Goal: Information Seeking & Learning: Find specific fact

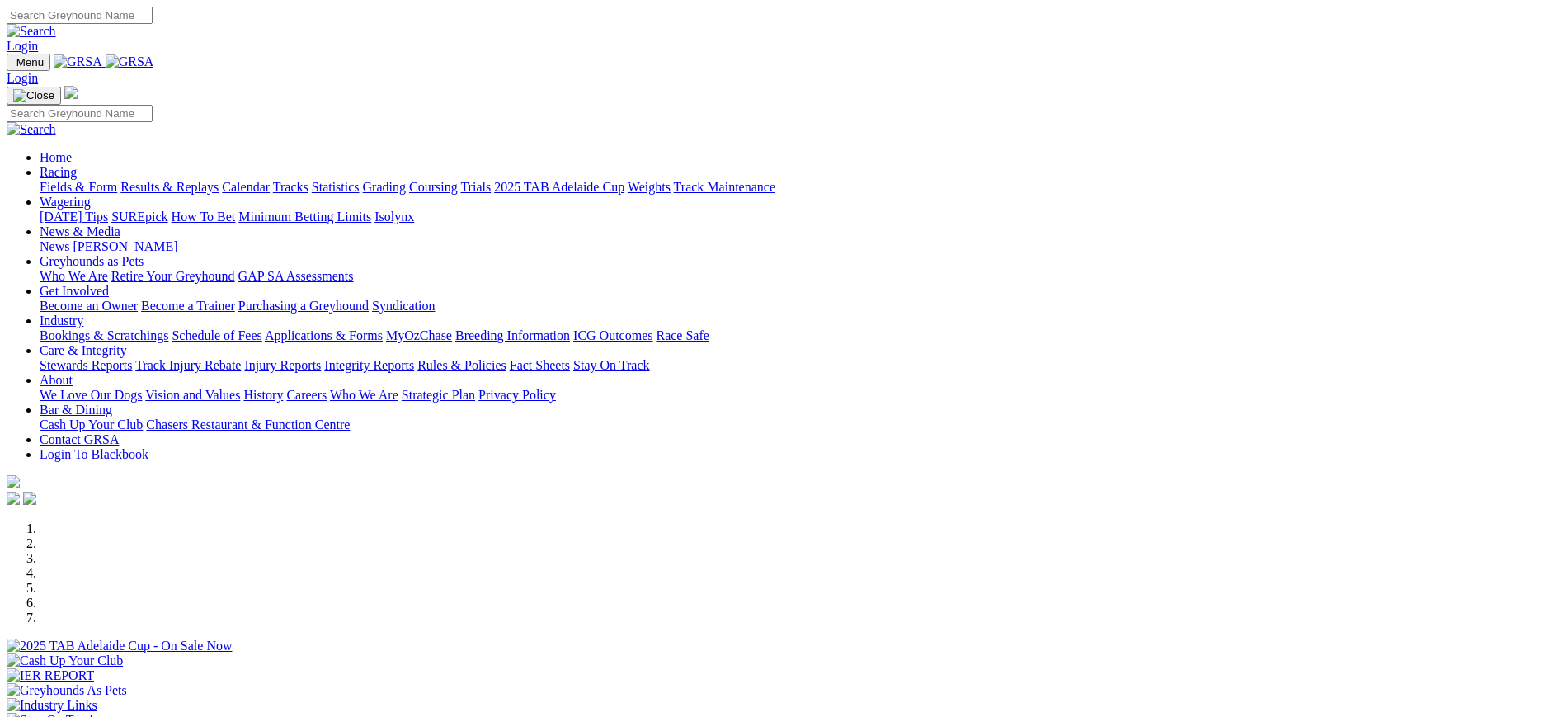
click at [69, 239] on link "News" at bounding box center [54, 246] width 30 height 14
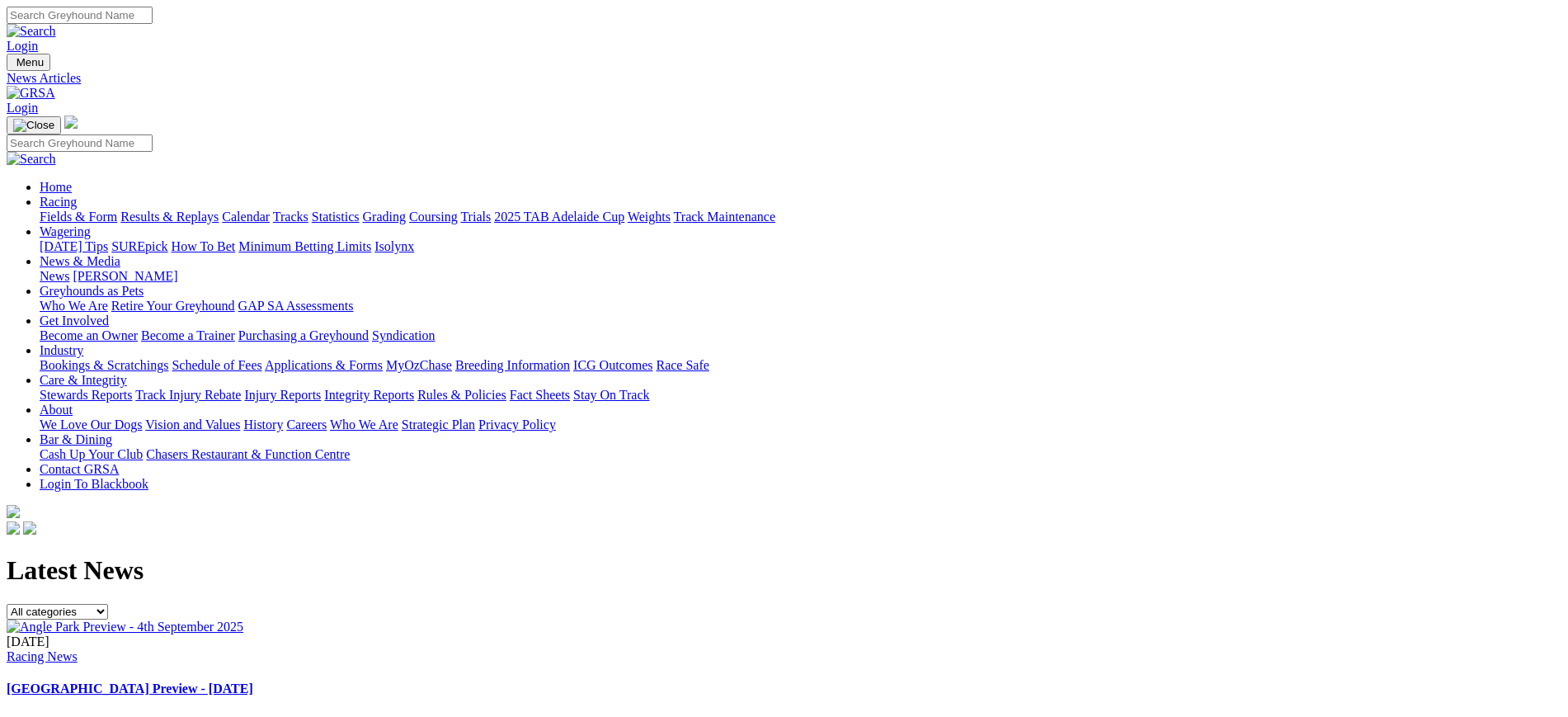
click at [56, 86] on img at bounding box center [31, 93] width 49 height 15
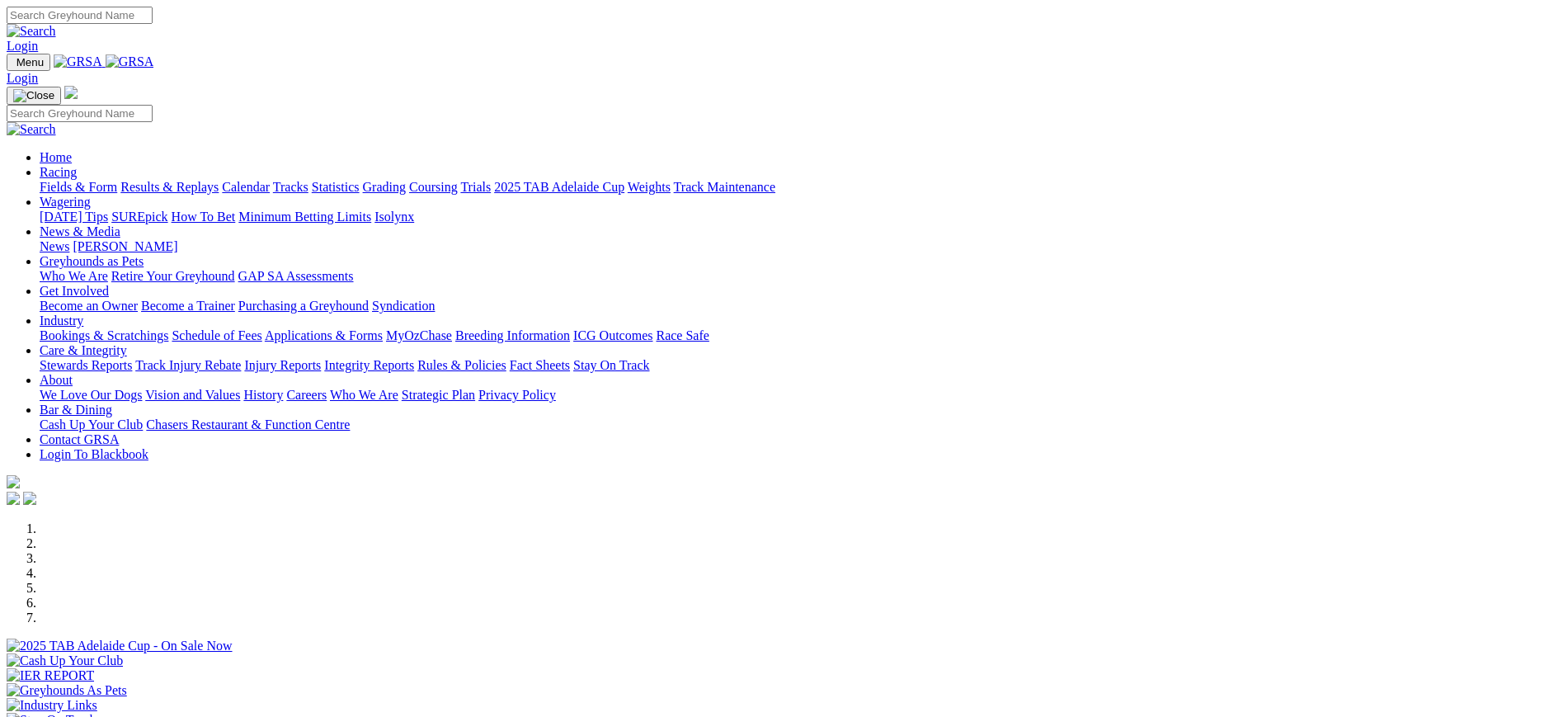
click at [69, 239] on link "News" at bounding box center [54, 246] width 30 height 14
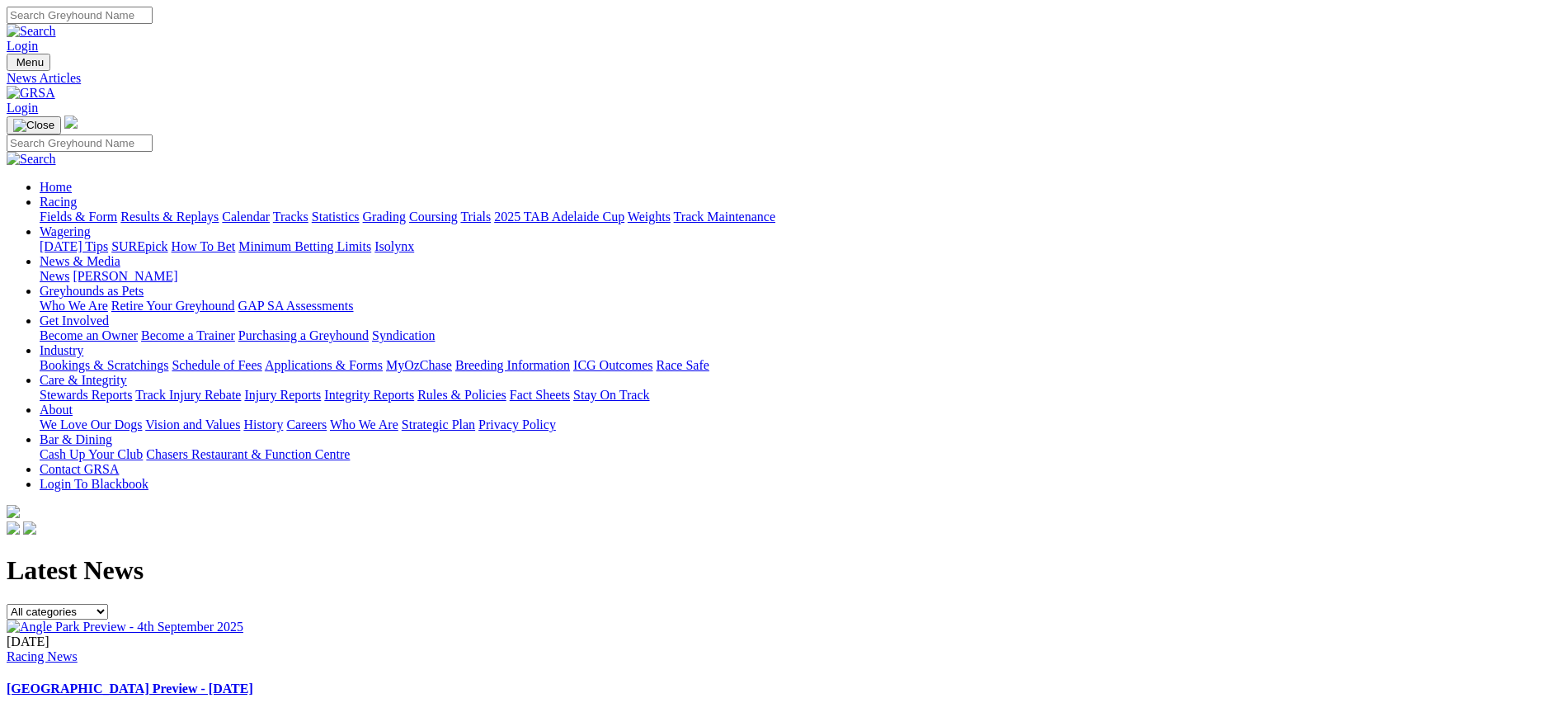
click at [56, 86] on img at bounding box center [31, 93] width 49 height 15
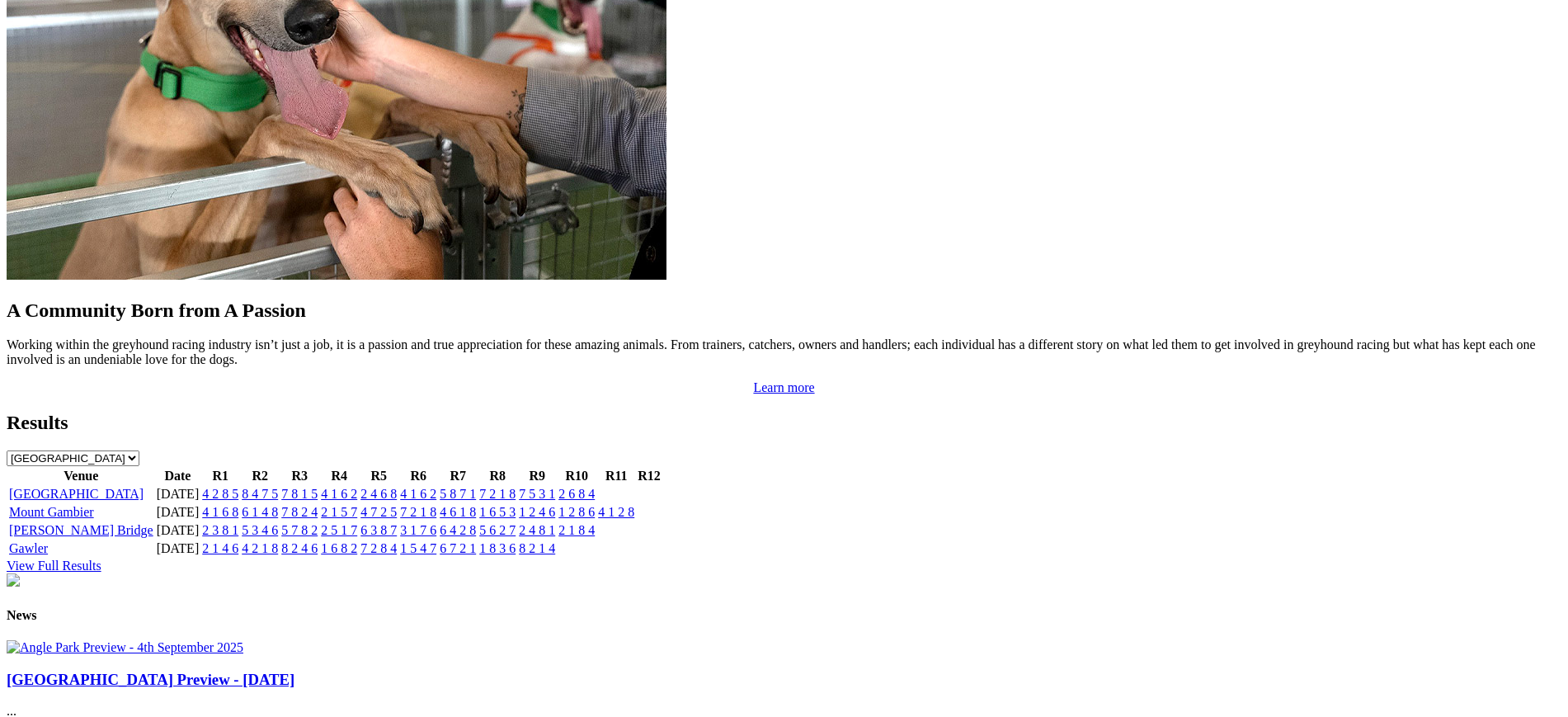
scroll to position [1454, 0]
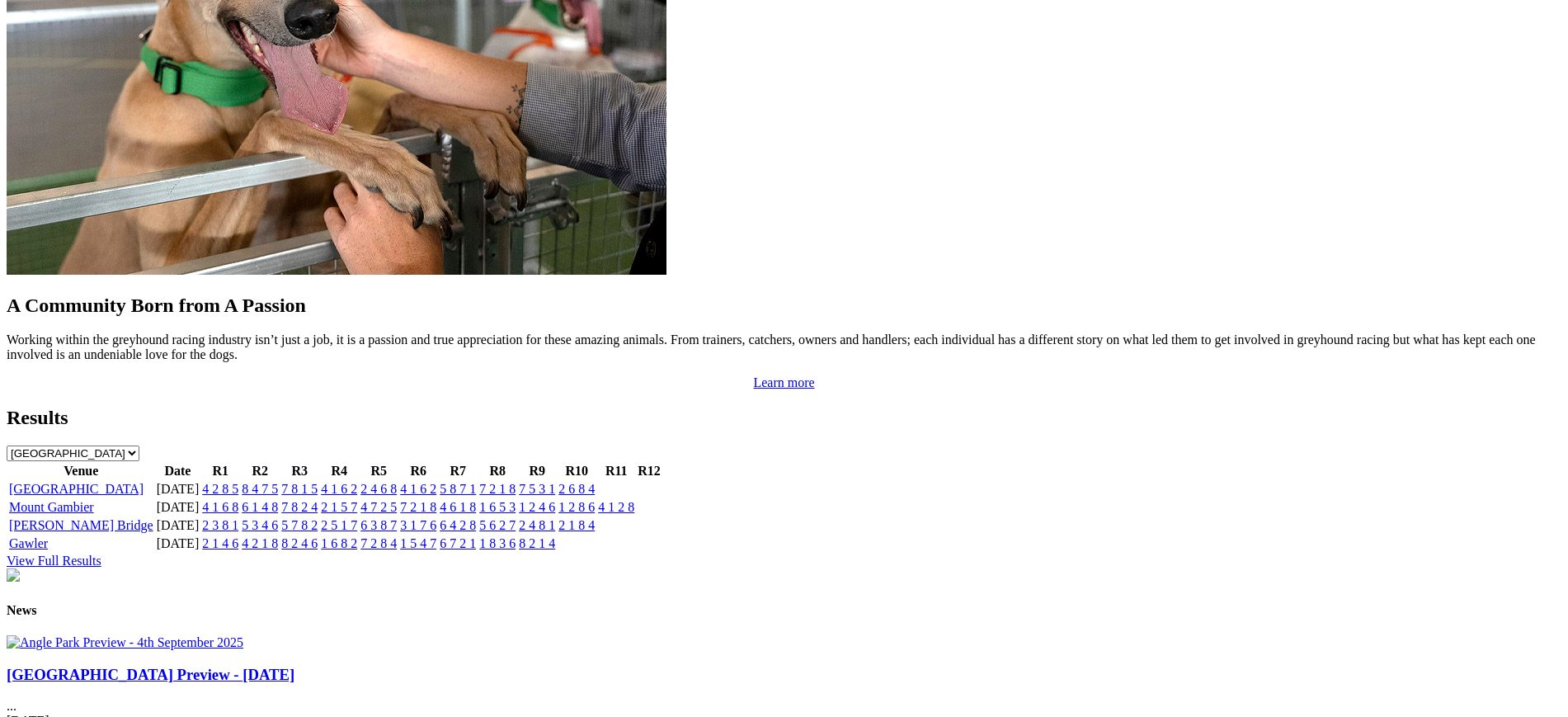
click at [516, 481] on link "7 2 1 8" at bounding box center [498, 488] width 36 height 14
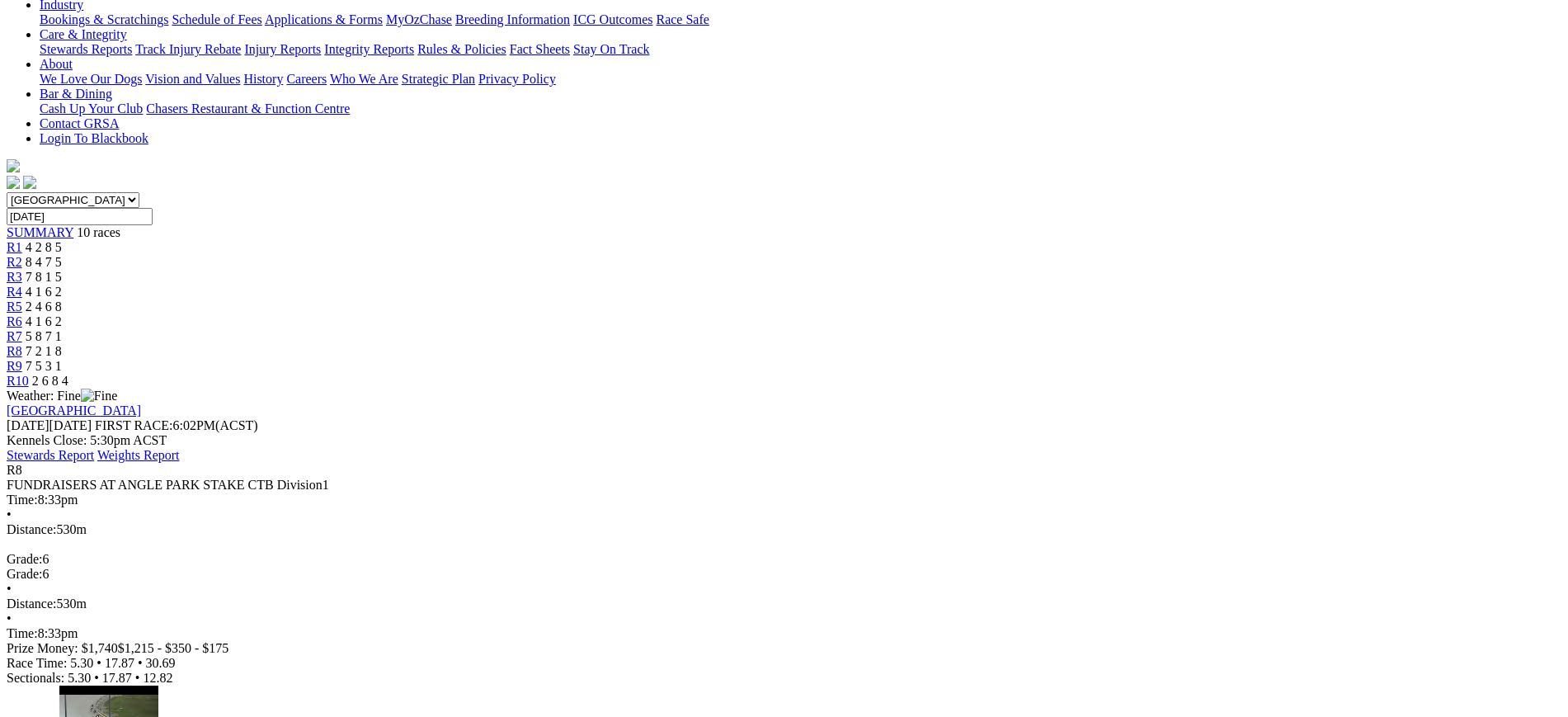
scroll to position [350, 0]
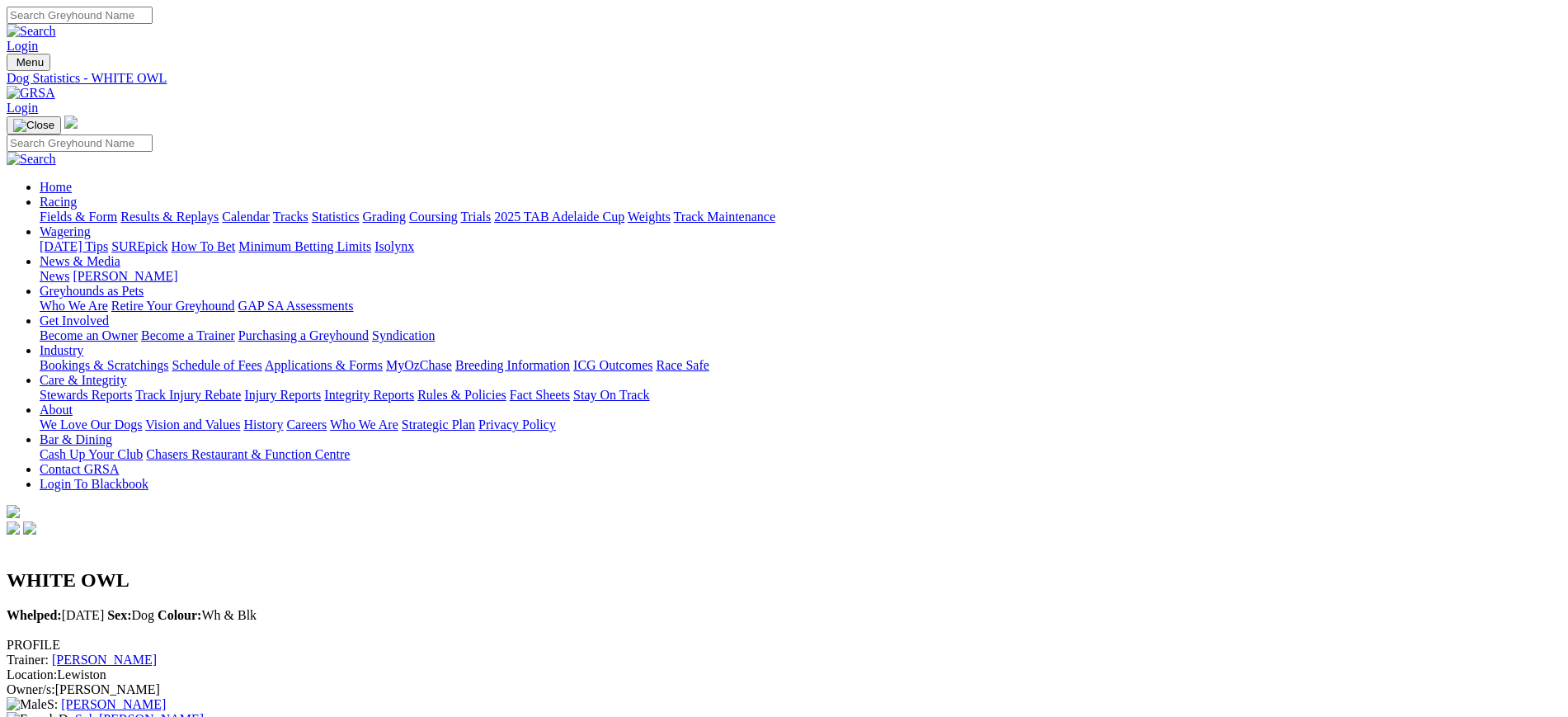
click at [56, 86] on img at bounding box center [31, 93] width 49 height 15
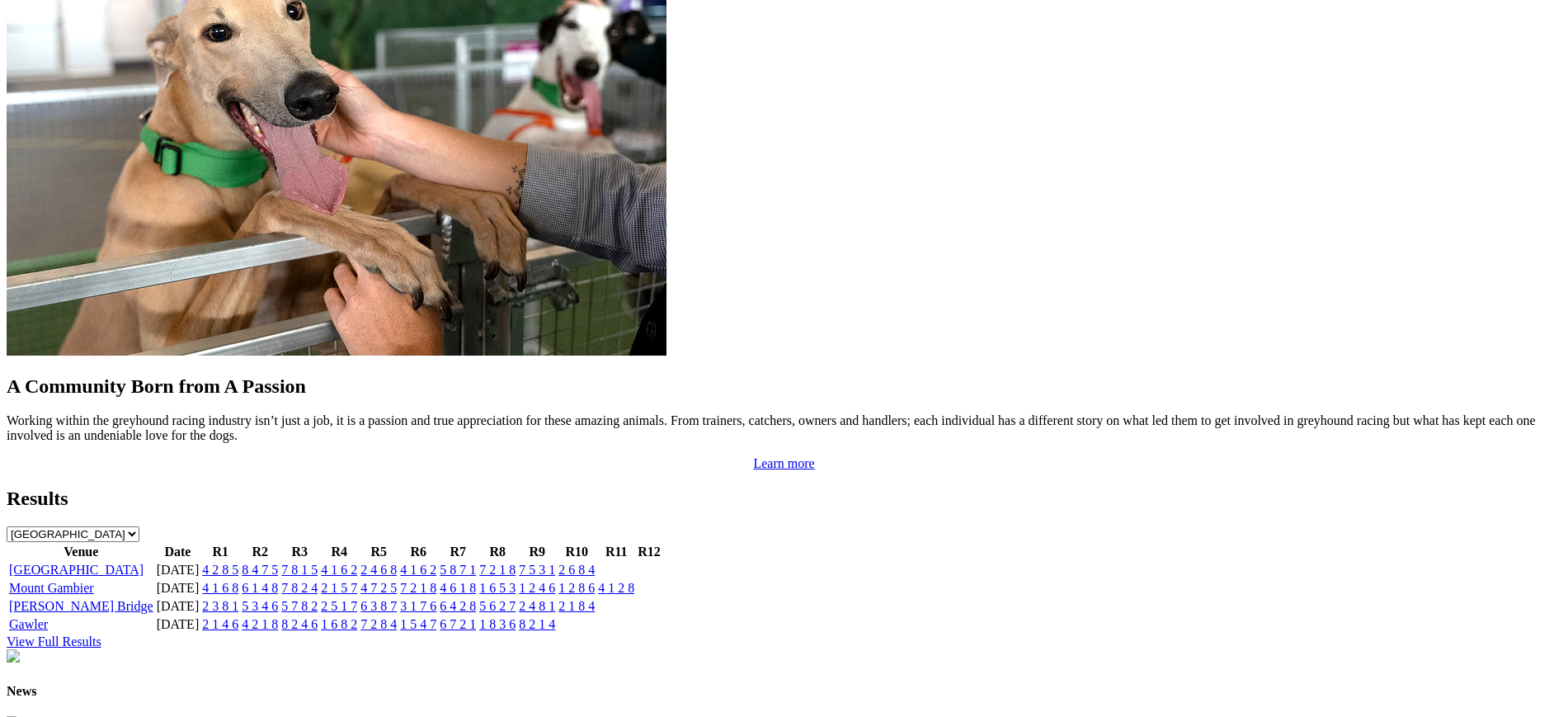
scroll to position [1429, 0]
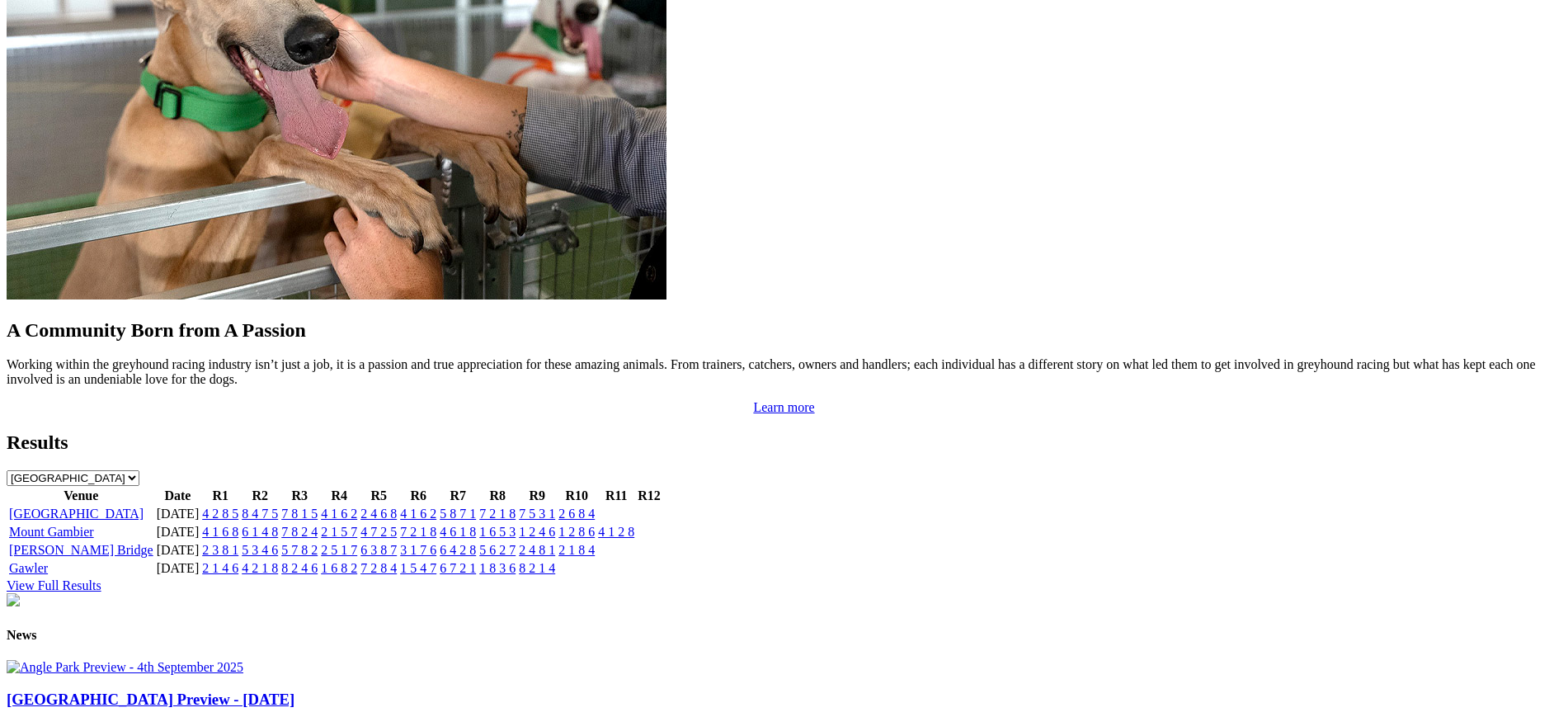
click at [516, 506] on link "7 2 1 8" at bounding box center [498, 513] width 36 height 14
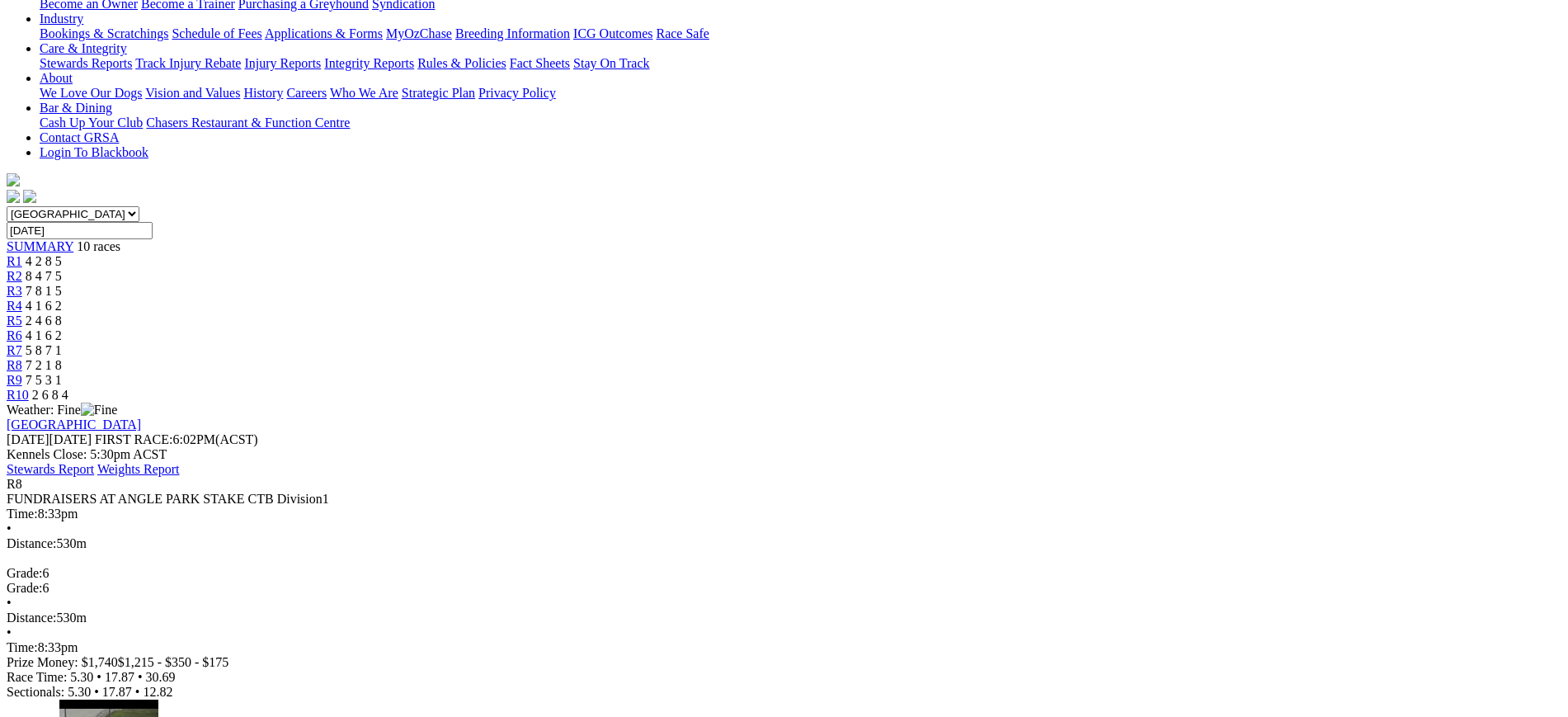
scroll to position [324, 0]
